Goal: Check status

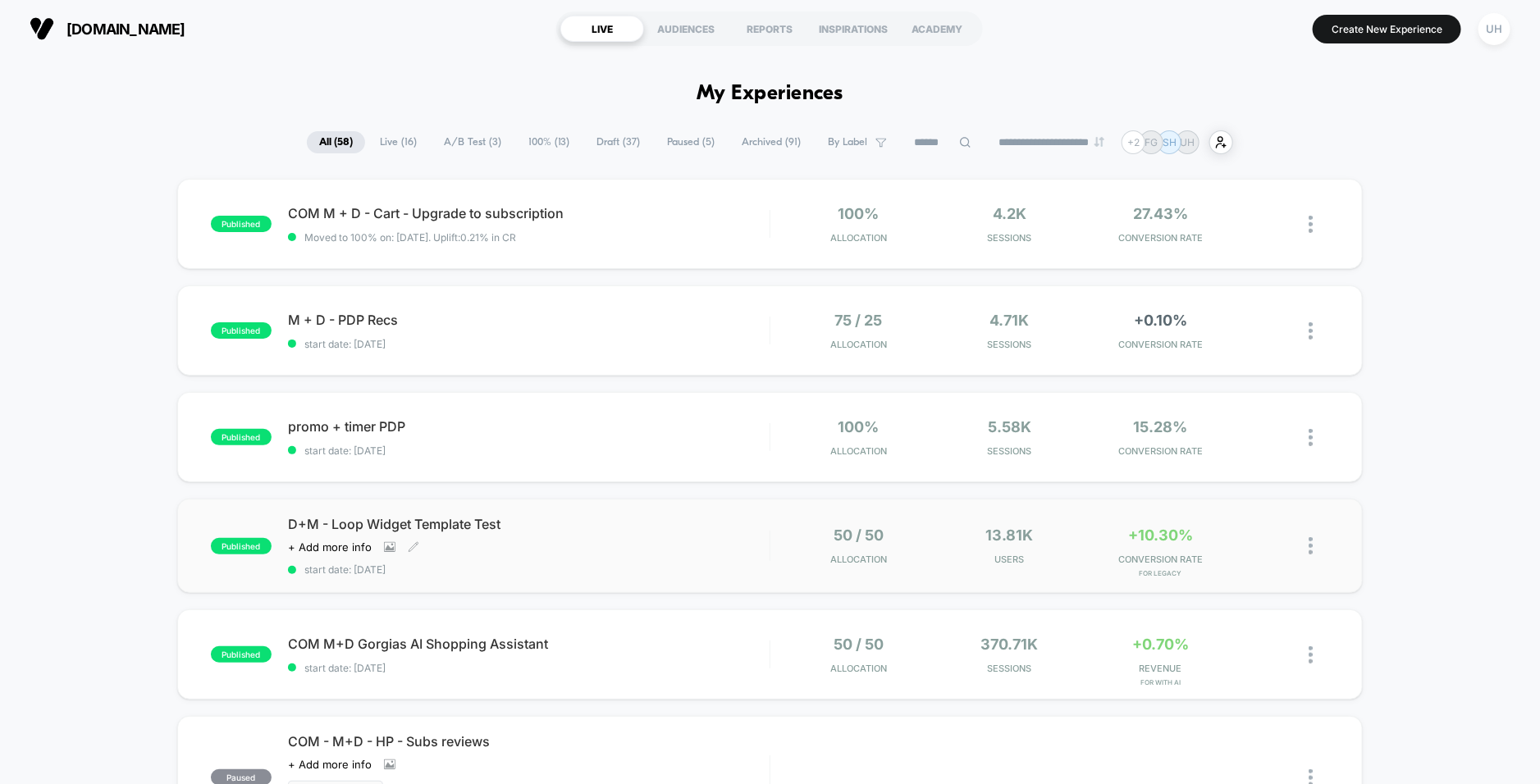
click at [747, 582] on div "published D+M - Loop Widget Template Test Click to view images Click to edit ex…" at bounding box center [770, 546] width 1186 height 94
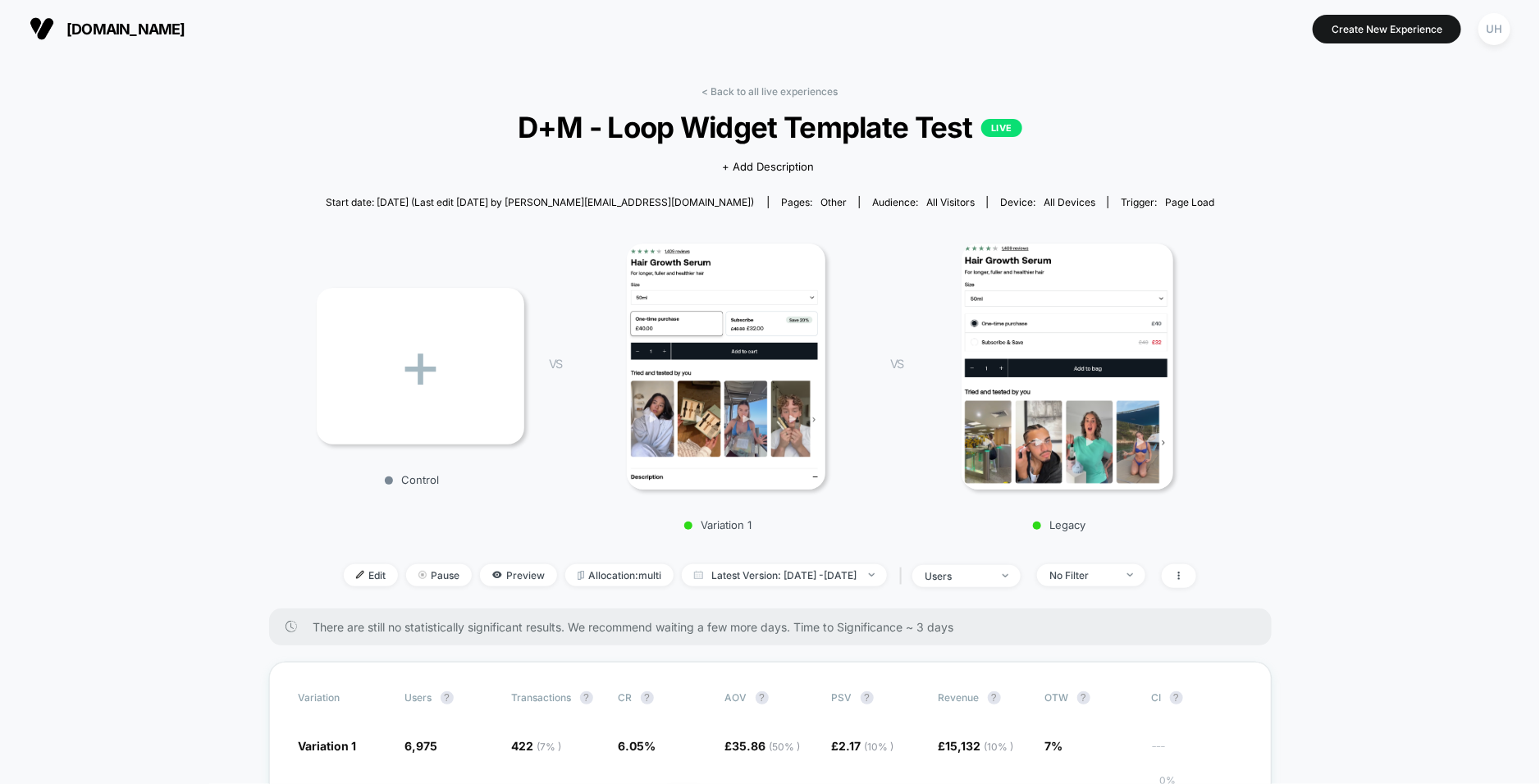
click at [747, 582] on span "Latest Version: Aug 27, 2025 - Aug 28, 2025" at bounding box center [784, 575] width 205 height 22
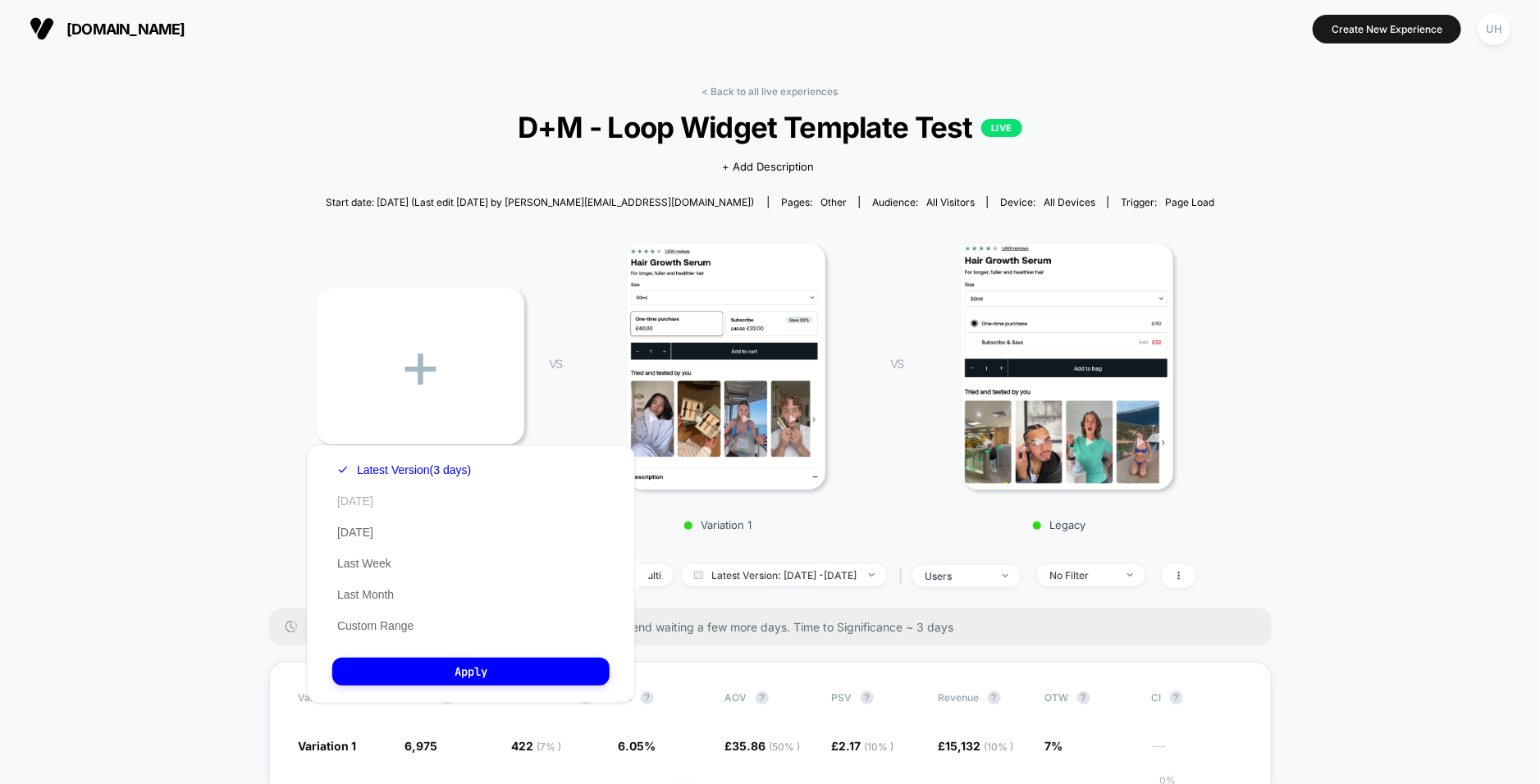
click at [358, 500] on button "Today" at bounding box center [355, 501] width 46 height 15
click at [518, 673] on button "Apply" at bounding box center [471, 671] width 277 height 28
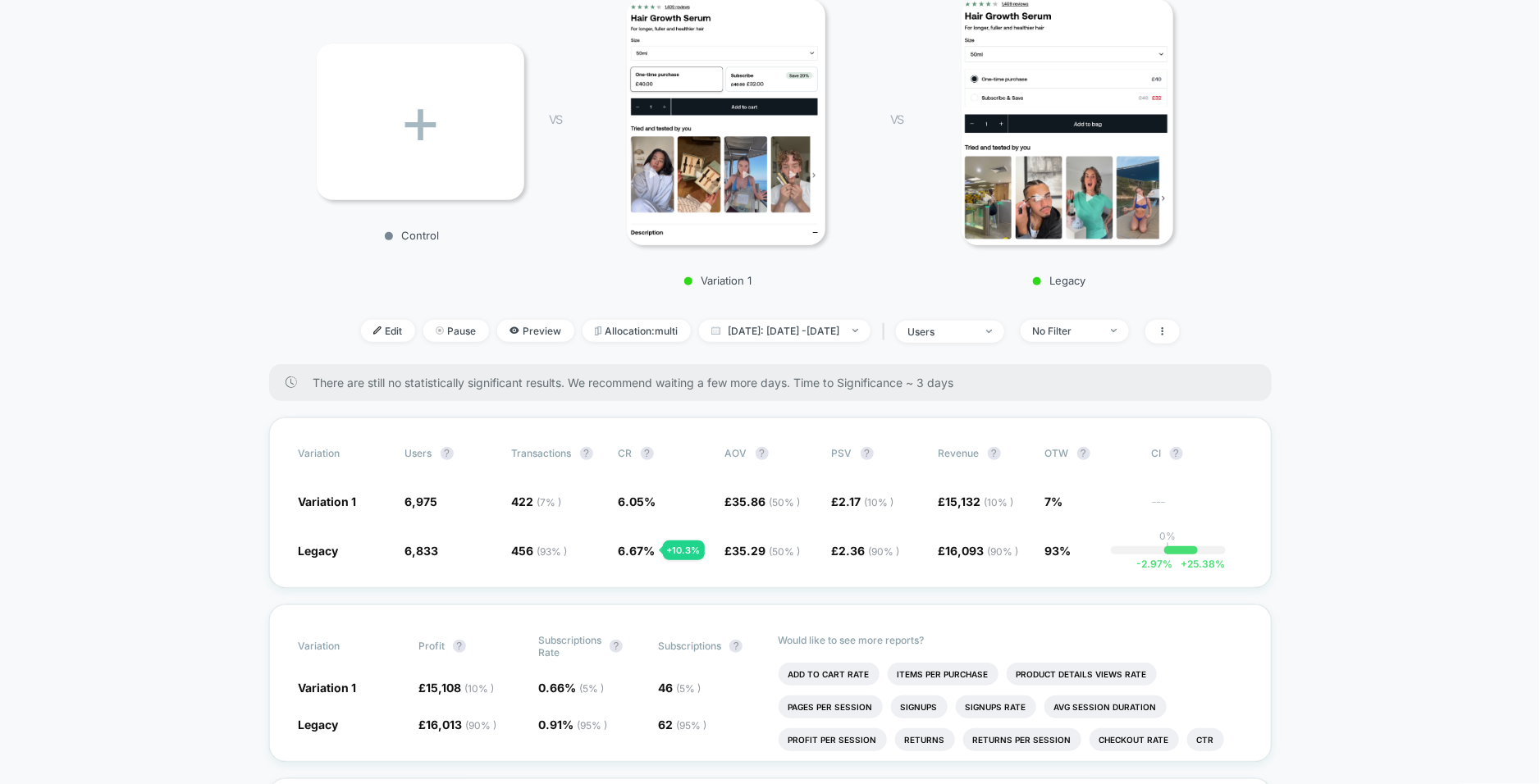
scroll to position [246, 0]
